Goal: Task Accomplishment & Management: Use online tool/utility

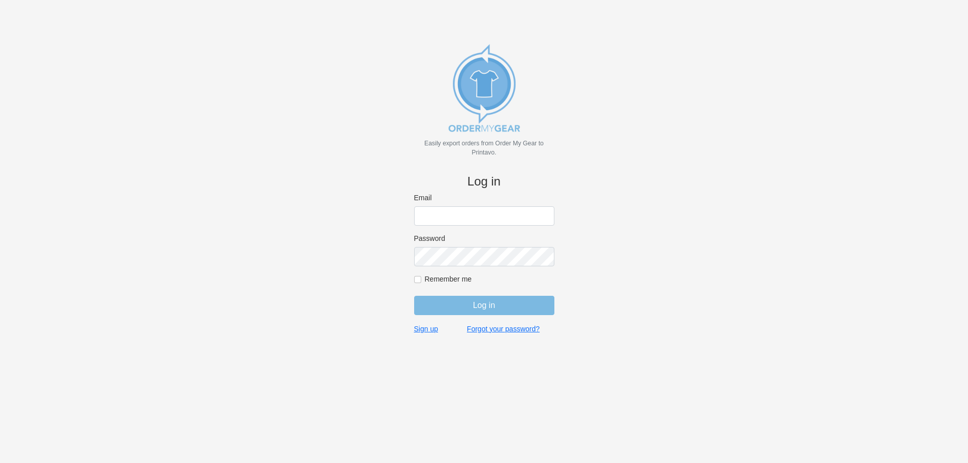
type input "gino@cishirts.com"
click at [489, 297] on input "Log in" at bounding box center [484, 305] width 140 height 19
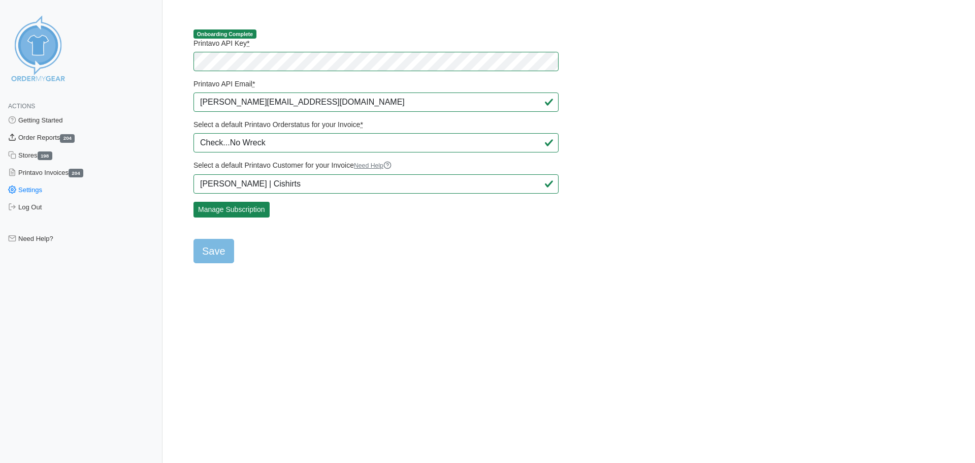
click at [52, 135] on link "Order Reports 204" at bounding box center [81, 137] width 163 height 17
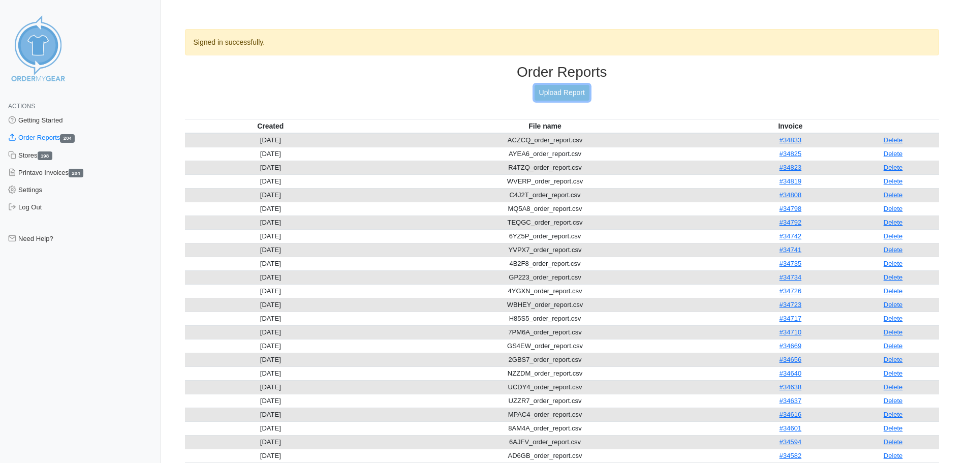
click at [554, 96] on link "Upload Report" at bounding box center [561, 93] width 55 height 16
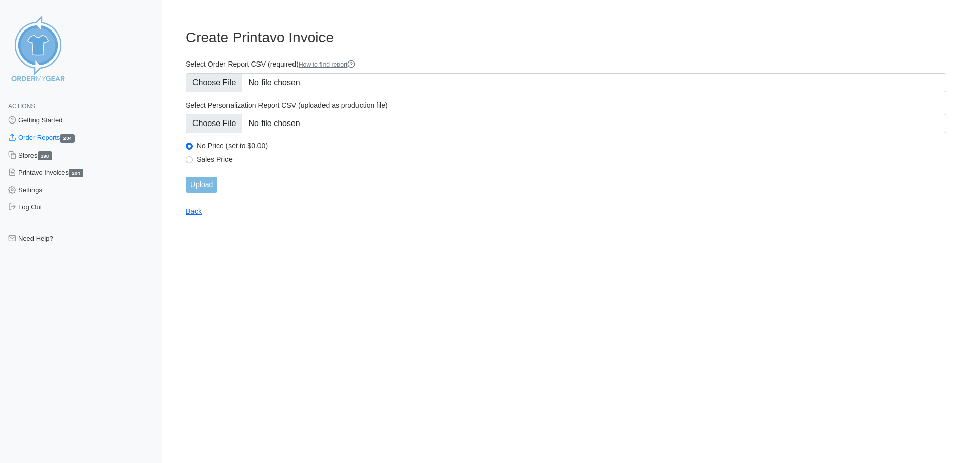
type input "C:\fakepath\SNQ46_order_report.csv"
click at [202, 179] on input "Upload" at bounding box center [201, 185] width 31 height 16
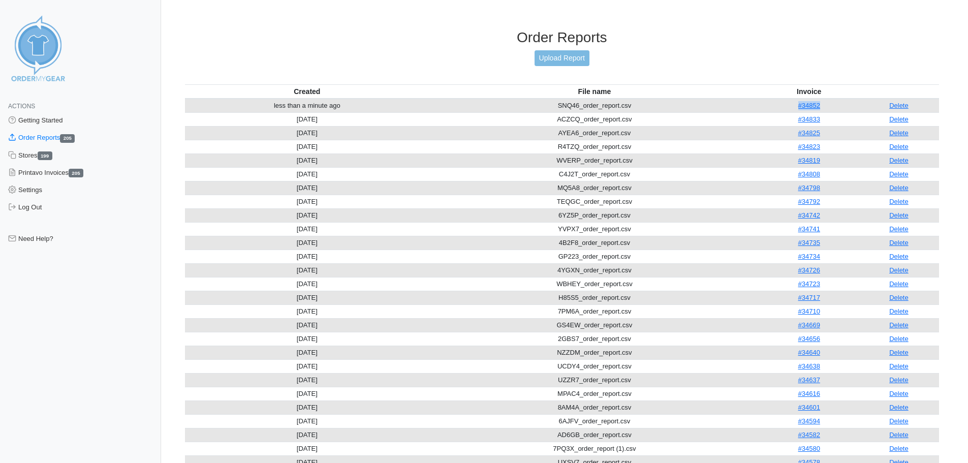
drag, startPoint x: 833, startPoint y: 104, endPoint x: 789, endPoint y: 111, distance: 43.8
click at [789, 111] on td "#34852" at bounding box center [808, 106] width 99 height 14
copy link "#34852"
